Goal: Information Seeking & Learning: Learn about a topic

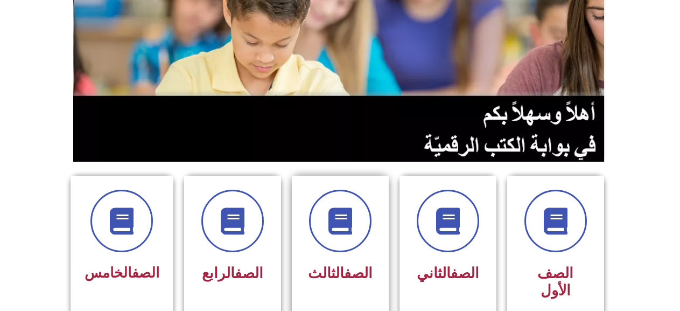
scroll to position [269, 0]
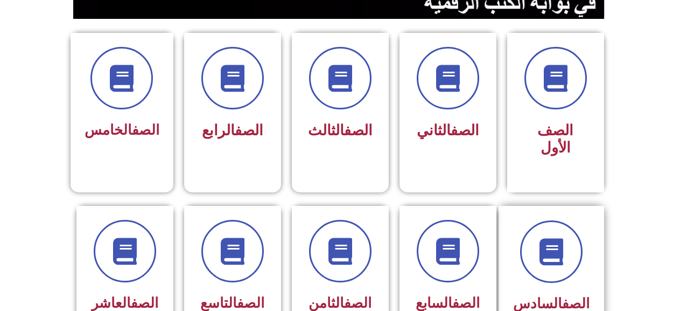
drag, startPoint x: 606, startPoint y: 225, endPoint x: 580, endPoint y: 231, distance: 27.0
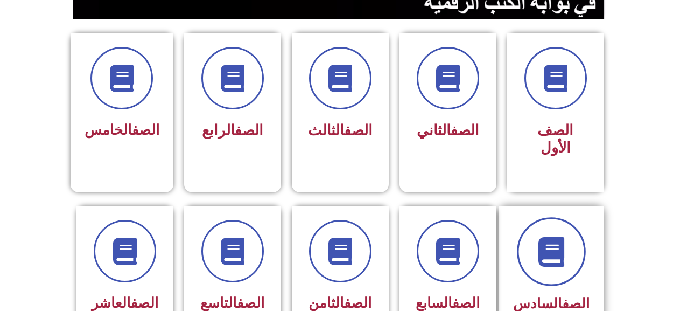
click at [591, 228] on div "الصف السادس" at bounding box center [556, 277] width 108 height 142
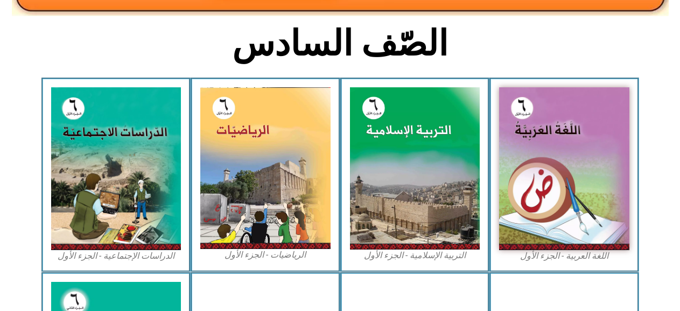
scroll to position [269, 0]
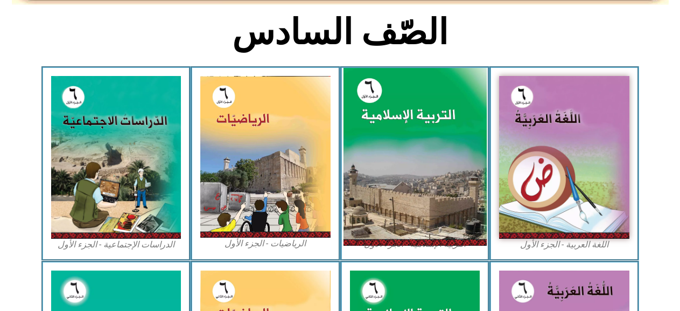
click at [402, 156] on img at bounding box center [414, 157] width 143 height 178
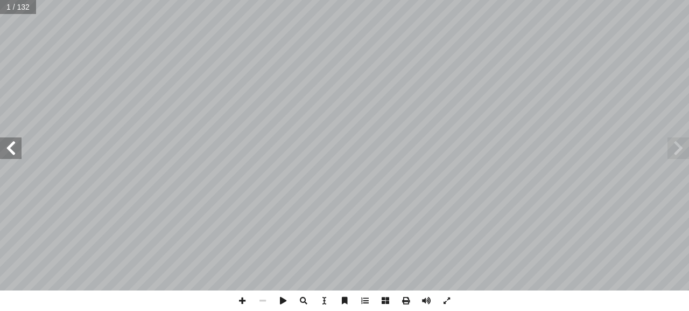
click at [8, 155] on span at bounding box center [11, 148] width 22 height 22
click at [8, 154] on span at bounding box center [11, 148] width 22 height 22
click at [10, 154] on span at bounding box center [11, 148] width 22 height 22
click at [10, 146] on span at bounding box center [11, 148] width 22 height 22
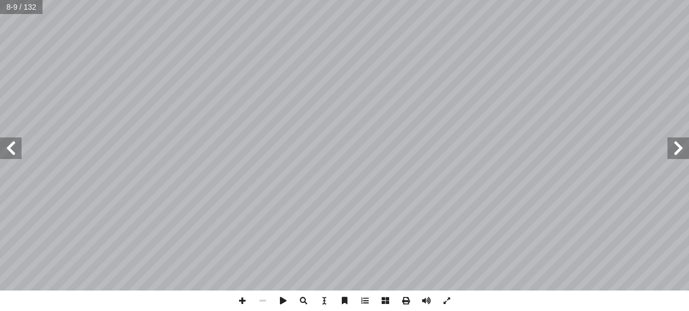
click at [12, 147] on span at bounding box center [11, 148] width 22 height 22
click at [17, 153] on span at bounding box center [11, 148] width 22 height 22
click at [236, 299] on span at bounding box center [242, 300] width 20 height 20
click at [19, 129] on div "10 ٓ ــم ٓ ال ﴿ تعالــى: ُ ــه ُ ــه، منهــا قول ِ ل ْ ض َ علــى ف ُّ تــي تــد…" at bounding box center [344, 145] width 689 height 290
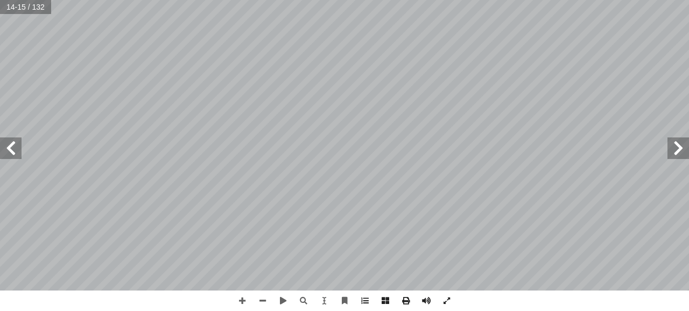
drag, startPoint x: 6, startPoint y: 150, endPoint x: 19, endPoint y: 146, distance: 14.1
click at [10, 149] on span at bounding box center [11, 148] width 22 height 22
